Goal: Information Seeking & Learning: Learn about a topic

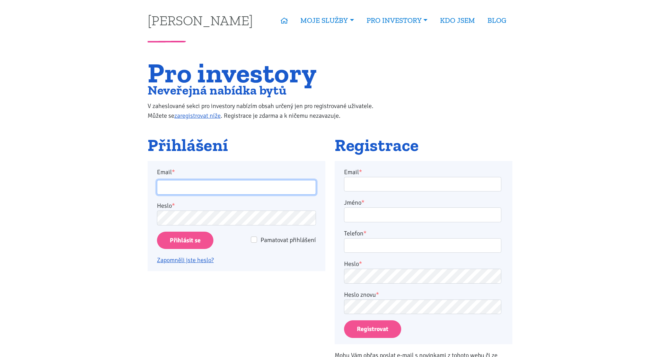
click at [197, 183] on input "Email *" at bounding box center [236, 187] width 159 height 15
type input "[EMAIL_ADDRESS][DOMAIN_NAME]"
click at [254, 240] on input "Pamatovat přihlášení" at bounding box center [254, 240] width 6 height 6
checkbox input "true"
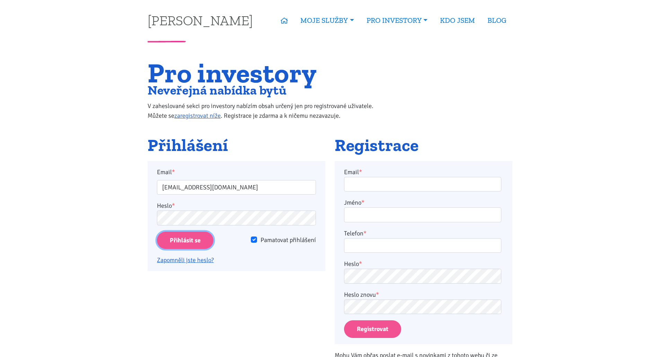
click at [180, 241] on input "Přihlásit se" at bounding box center [185, 241] width 56 height 18
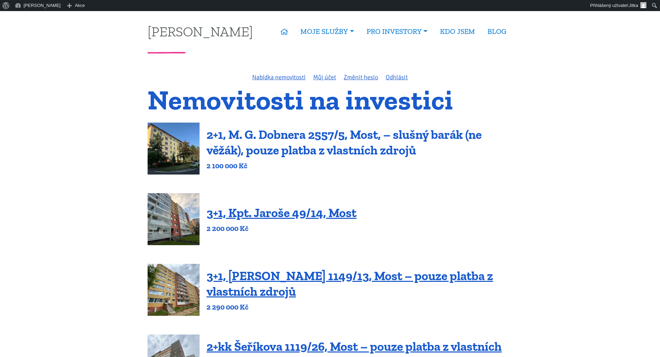
click at [275, 143] on link "2+1, M. G. Dobnera 2557/5, Most, – slušný barák (ne věžák), pouze platba z vlas…" at bounding box center [344, 142] width 275 height 31
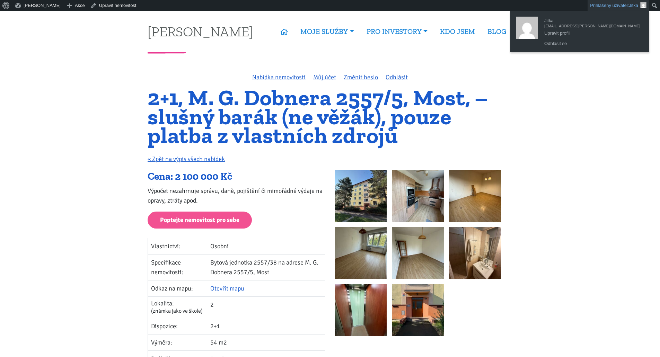
click at [626, 6] on link "Přihlášený uživatel: Jitka" at bounding box center [619, 5] width 62 height 11
